Goal: Find specific page/section: Find specific page/section

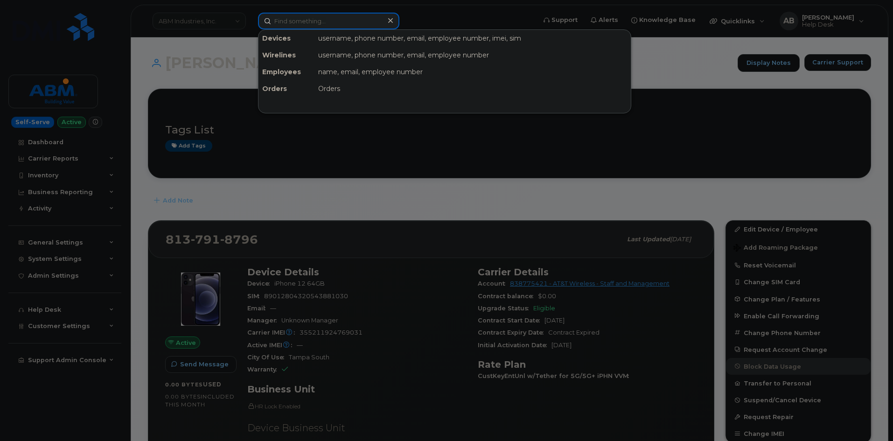
click at [329, 27] on input at bounding box center [328, 21] width 141 height 17
paste input "[PHONE_NUMBER]"
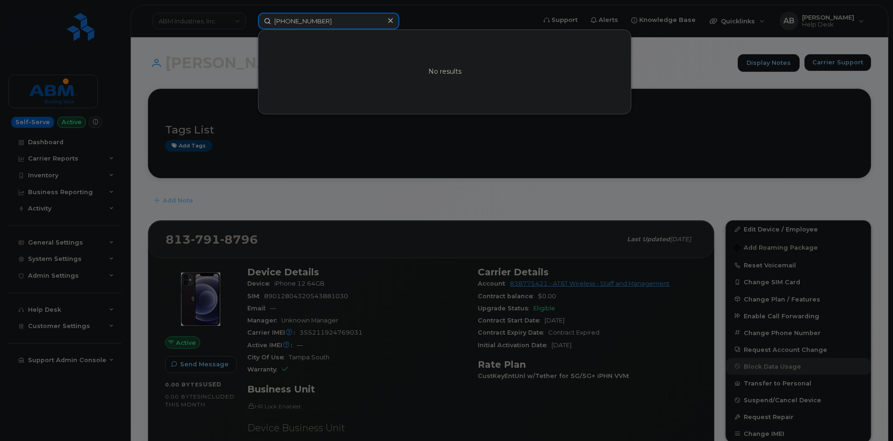
click at [278, 21] on input "[PHONE_NUMBER]" at bounding box center [328, 21] width 141 height 17
type input "7-71-666-4387"
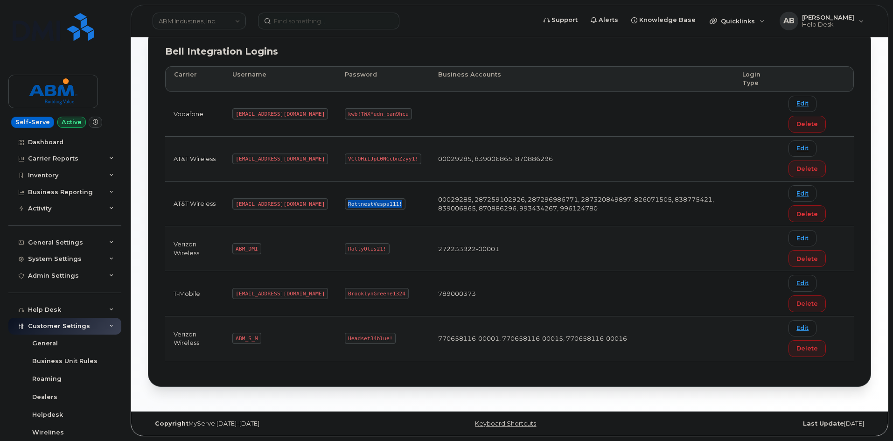
scroll to position [110, 0]
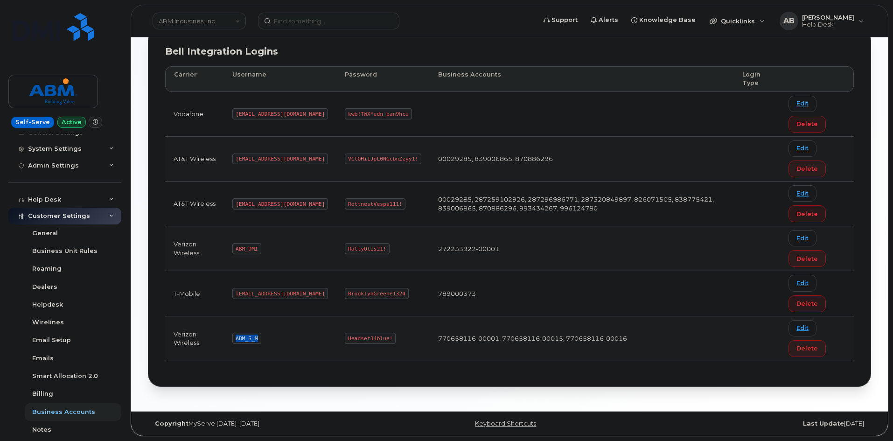
drag, startPoint x: 257, startPoint y: 339, endPoint x: 238, endPoint y: 337, distance: 18.8
click at [237, 337] on code "ABM_S_M" at bounding box center [246, 338] width 28 height 11
copy code "ABM_S_M"
drag, startPoint x: 354, startPoint y: 340, endPoint x: 311, endPoint y: 335, distance: 44.0
click at [336, 335] on td "Headset34blue!" at bounding box center [382, 338] width 93 height 45
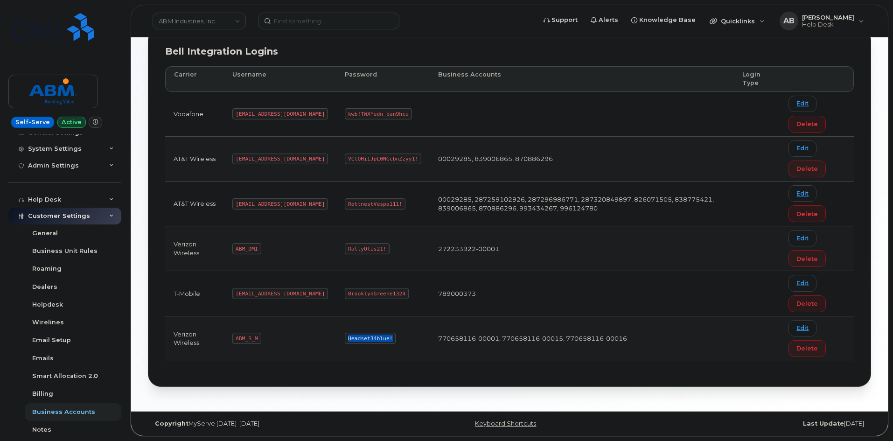
drag, startPoint x: 357, startPoint y: 339, endPoint x: 313, endPoint y: 337, distance: 43.9
click at [345, 337] on code "Headset34blue!" at bounding box center [370, 338] width 51 height 11
copy code "Headset34blue!"
drag, startPoint x: 257, startPoint y: 337, endPoint x: 236, endPoint y: 336, distance: 21.0
click at [236, 336] on code "ABM_S_M" at bounding box center [246, 338] width 28 height 11
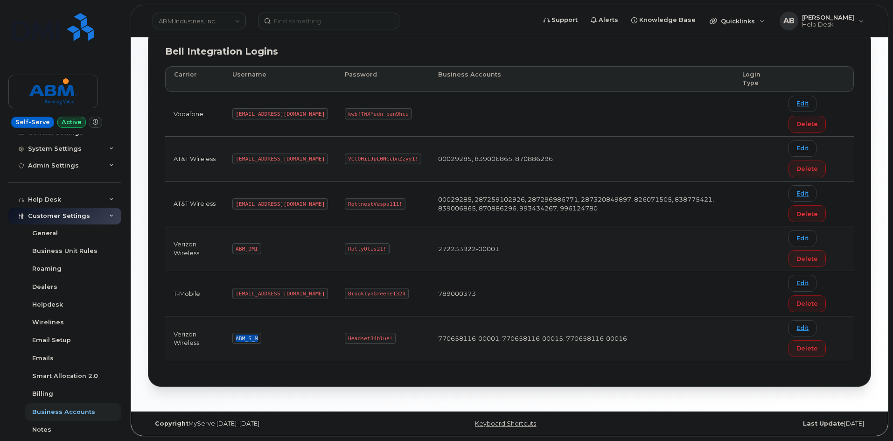
copy code "ABM_S_M"
drag, startPoint x: 357, startPoint y: 336, endPoint x: 314, endPoint y: 339, distance: 42.5
click at [345, 339] on code "Headset34blue!" at bounding box center [370, 338] width 51 height 11
copy code "Headset34blue!"
